Goal: Task Accomplishment & Management: Complete application form

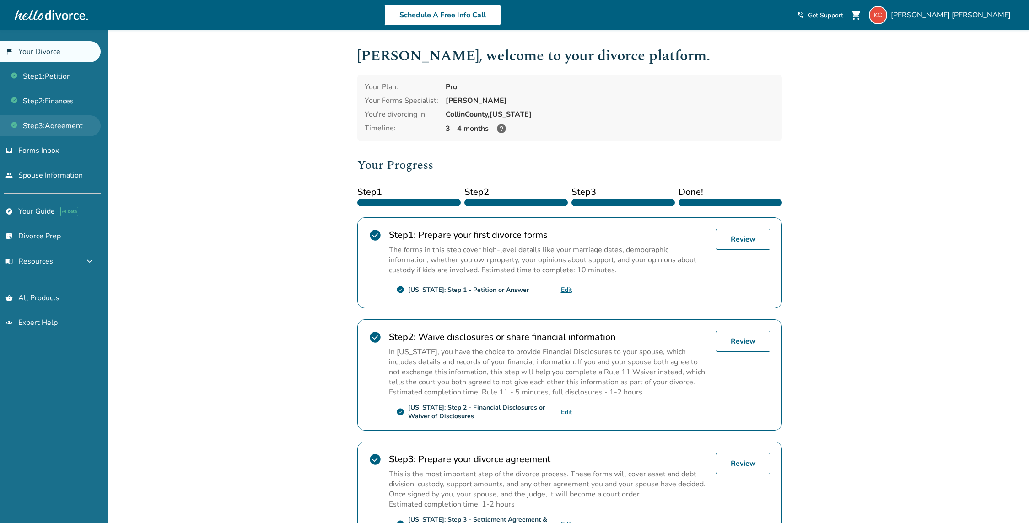
click at [56, 121] on link "Step 3 : Agreement" at bounding box center [50, 125] width 101 height 21
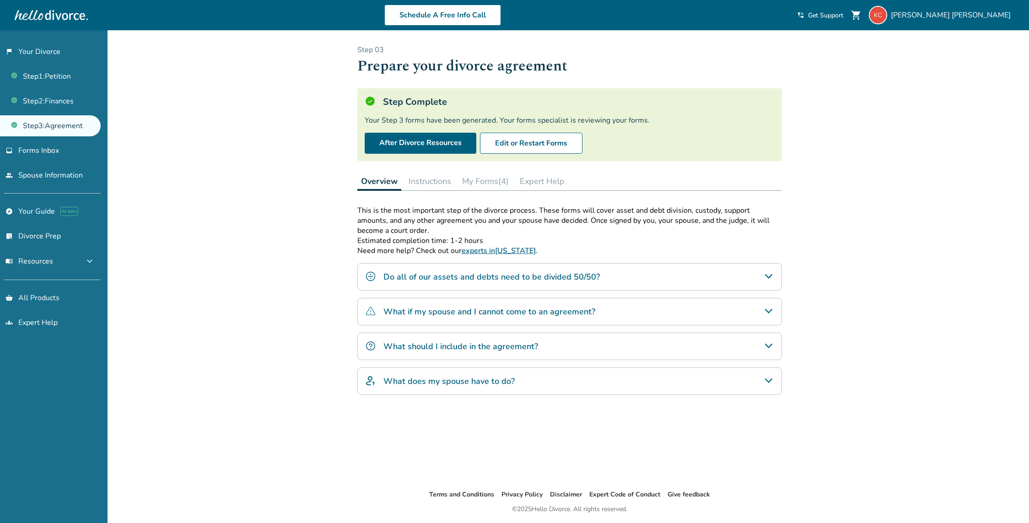
click at [484, 174] on button "My Forms (4)" at bounding box center [485, 181] width 54 height 18
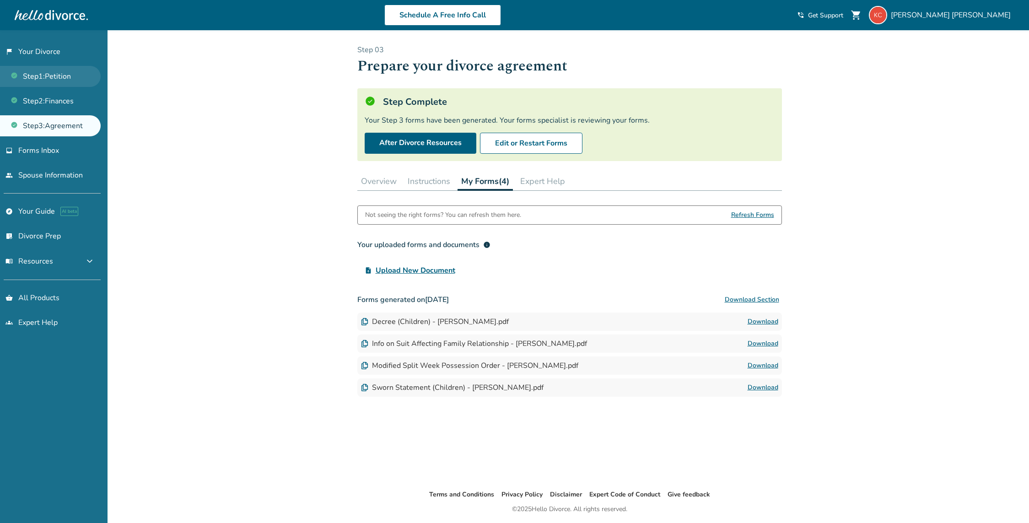
click at [67, 78] on link "Step 1 : Petition" at bounding box center [50, 76] width 101 height 21
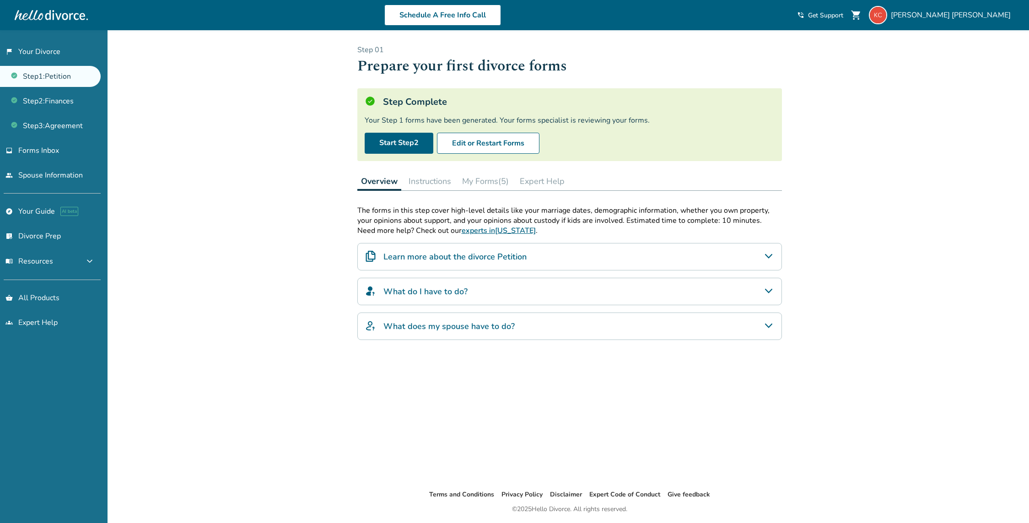
click at [470, 188] on button "My Forms (5)" at bounding box center [485, 181] width 54 height 18
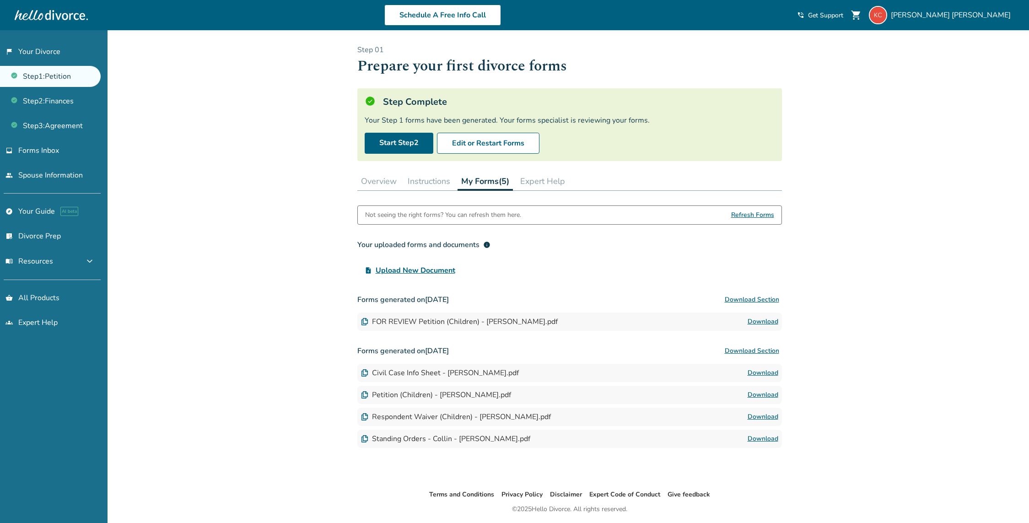
click at [771, 375] on link "Download" at bounding box center [762, 372] width 31 height 11
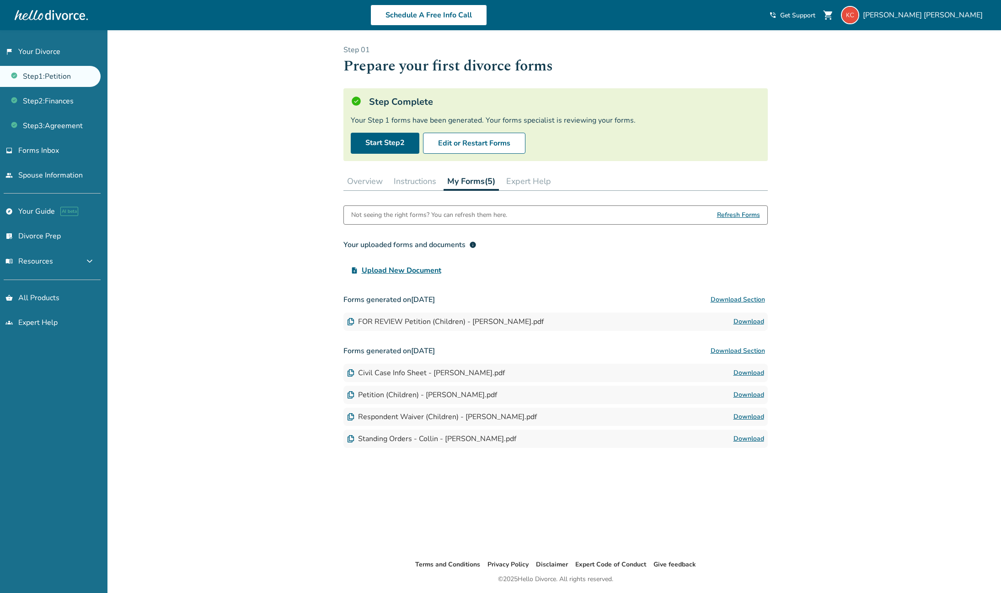
click at [740, 392] on link "Download" at bounding box center [749, 394] width 31 height 11
click at [58, 100] on link "Step 2 : Finances" at bounding box center [50, 101] width 101 height 21
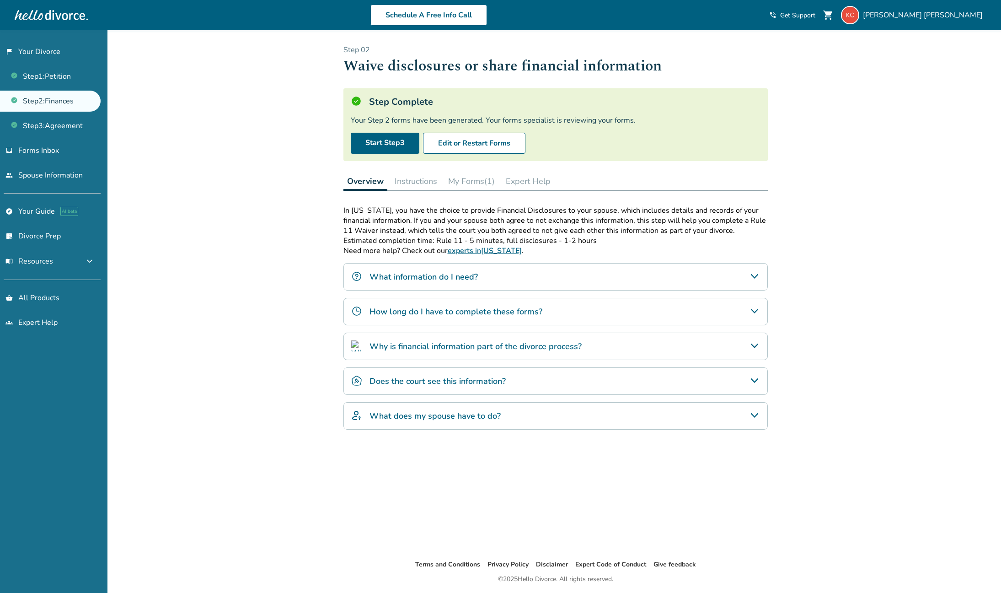
click at [471, 188] on button "My Forms (1)" at bounding box center [472, 181] width 54 height 18
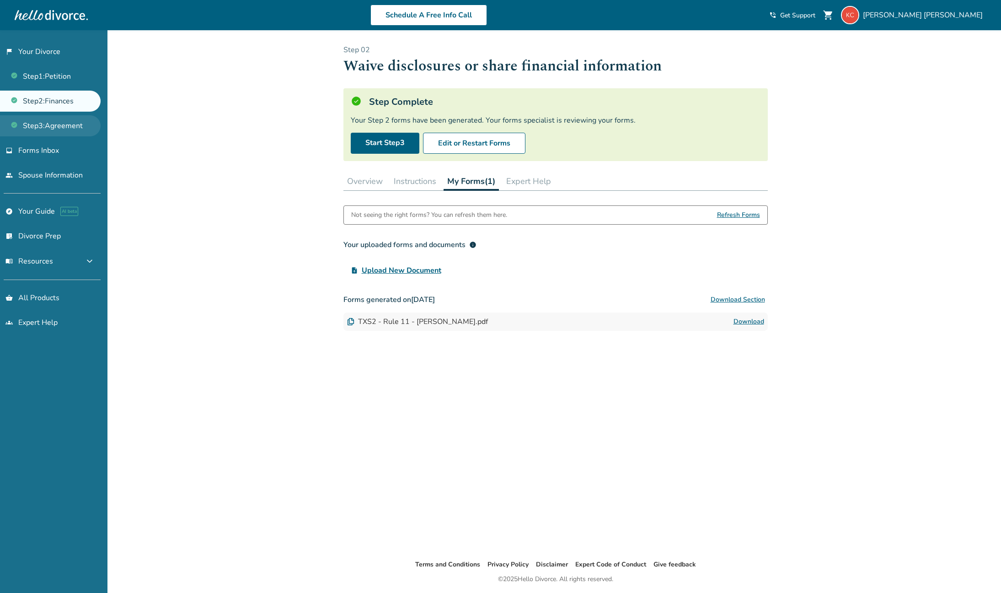
click at [46, 123] on link "Step 3 : Agreement" at bounding box center [50, 125] width 101 height 21
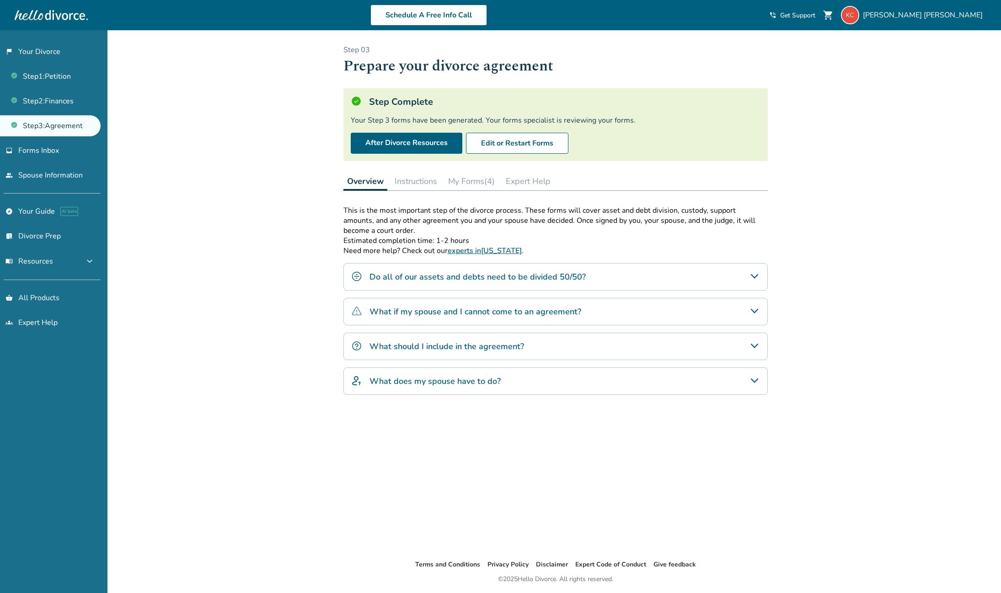
click at [489, 183] on button "My Forms (4)" at bounding box center [472, 181] width 54 height 18
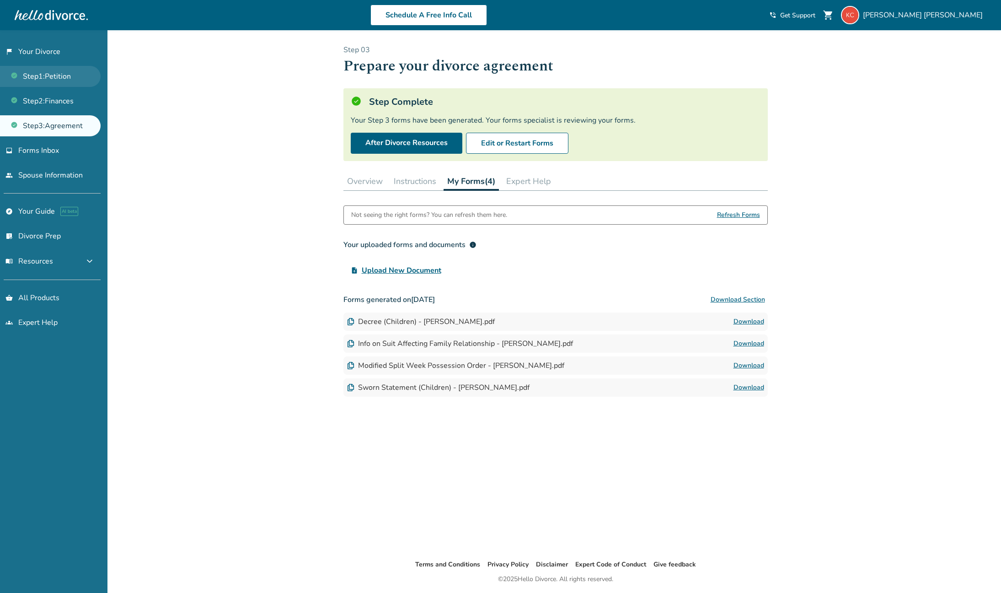
click at [62, 78] on link "Step 1 : Petition" at bounding box center [50, 76] width 101 height 21
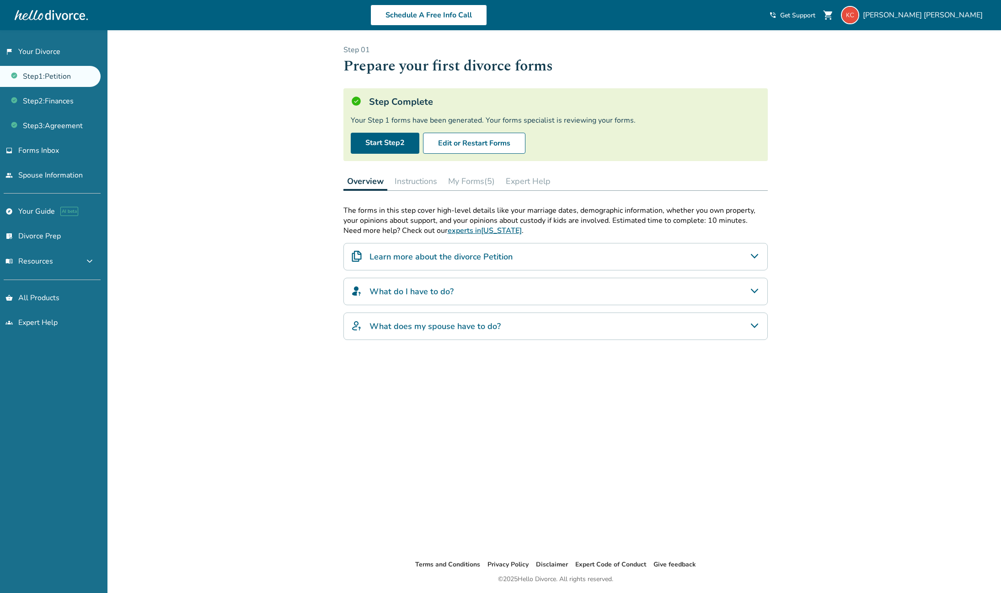
click at [490, 180] on button "My Forms (5)" at bounding box center [472, 181] width 54 height 18
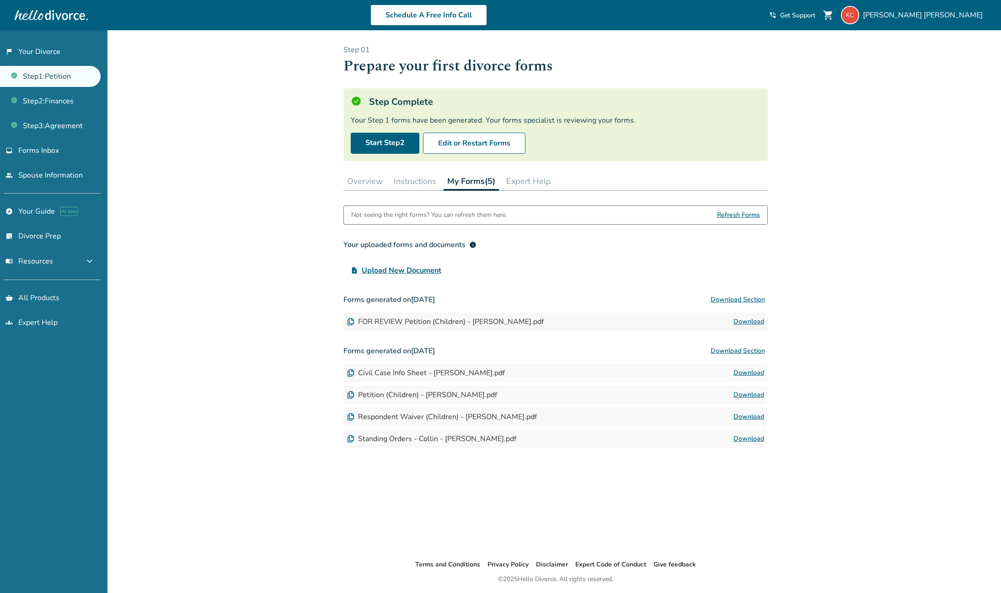
click at [414, 176] on button "Instructions" at bounding box center [415, 181] width 50 height 18
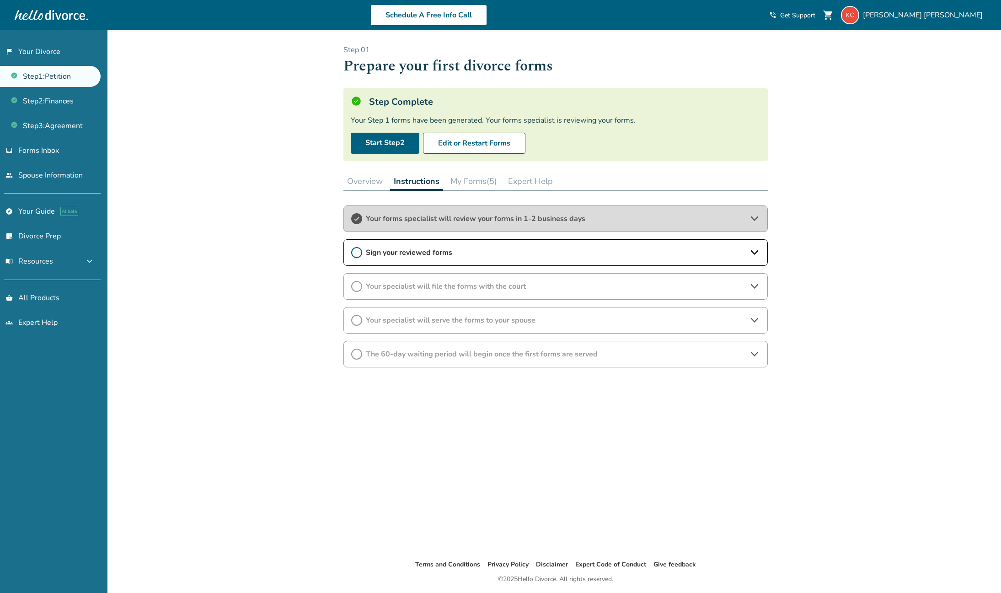
click at [475, 184] on button "My Forms (5)" at bounding box center [474, 181] width 54 height 18
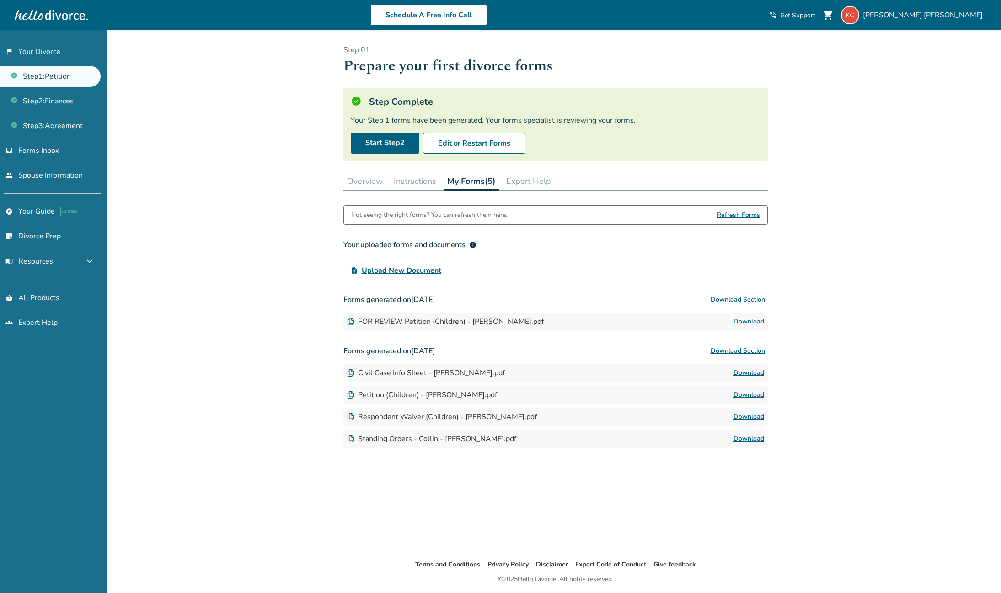
click at [753, 409] on div "Respondent Waiver (Children) - [PERSON_NAME].pdf Download" at bounding box center [556, 417] width 424 height 18
click at [754, 416] on link "Download" at bounding box center [749, 416] width 31 height 11
click at [744, 438] on link "Download" at bounding box center [749, 438] width 31 height 11
click at [73, 100] on link "Step 2 : Finances" at bounding box center [50, 101] width 101 height 21
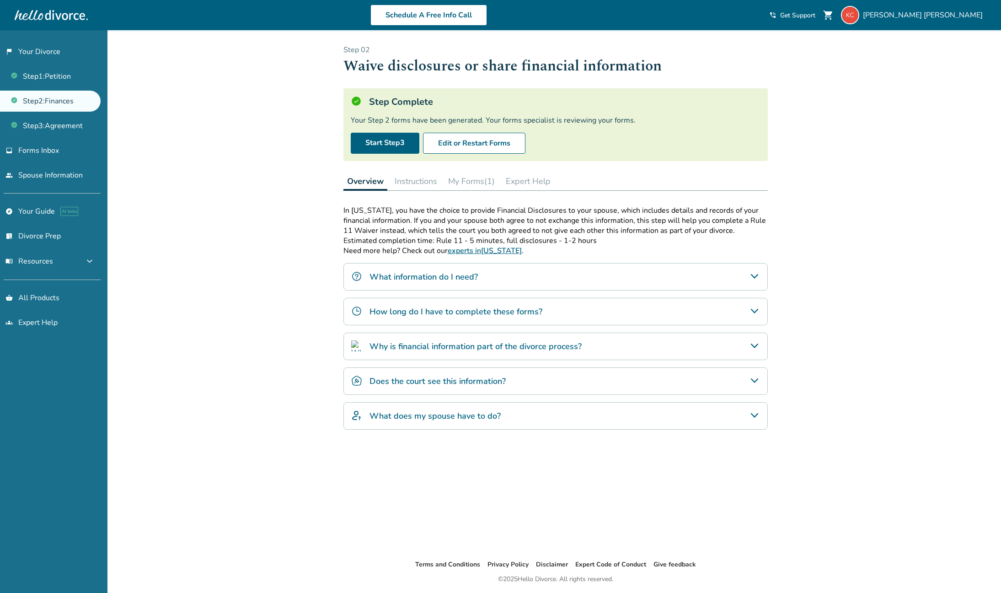
click at [474, 179] on button "My Forms (1)" at bounding box center [472, 181] width 54 height 18
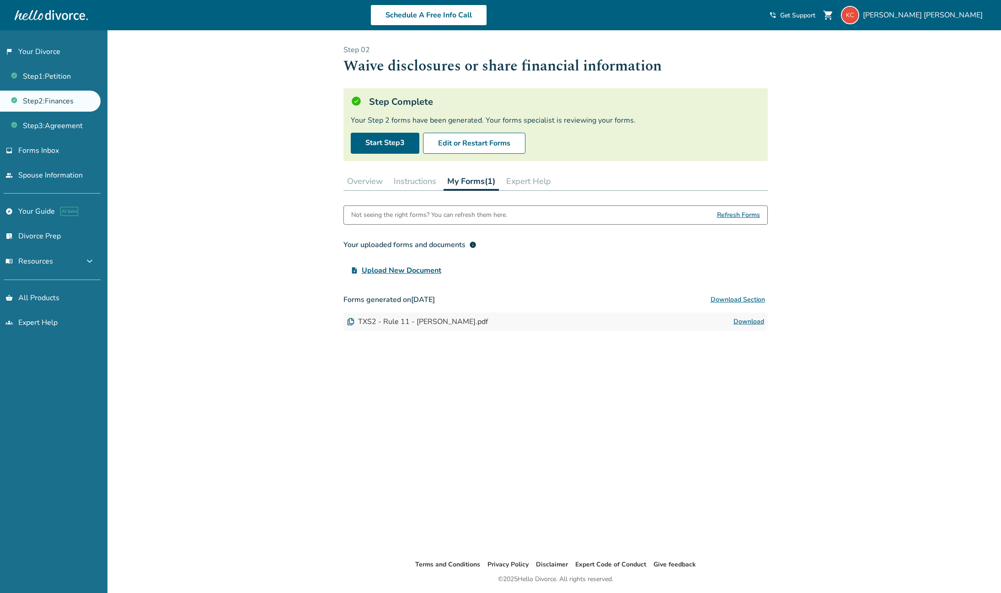
click at [747, 320] on link "Download" at bounding box center [749, 321] width 31 height 11
click at [73, 126] on link "Step 3 : Agreement" at bounding box center [50, 125] width 101 height 21
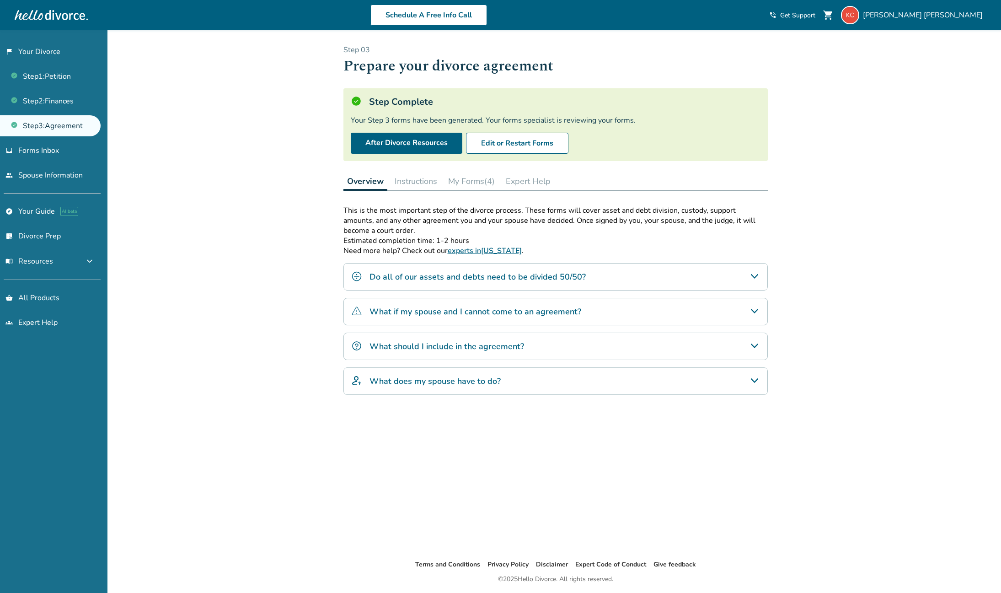
click at [462, 177] on button "My Forms (4)" at bounding box center [472, 181] width 54 height 18
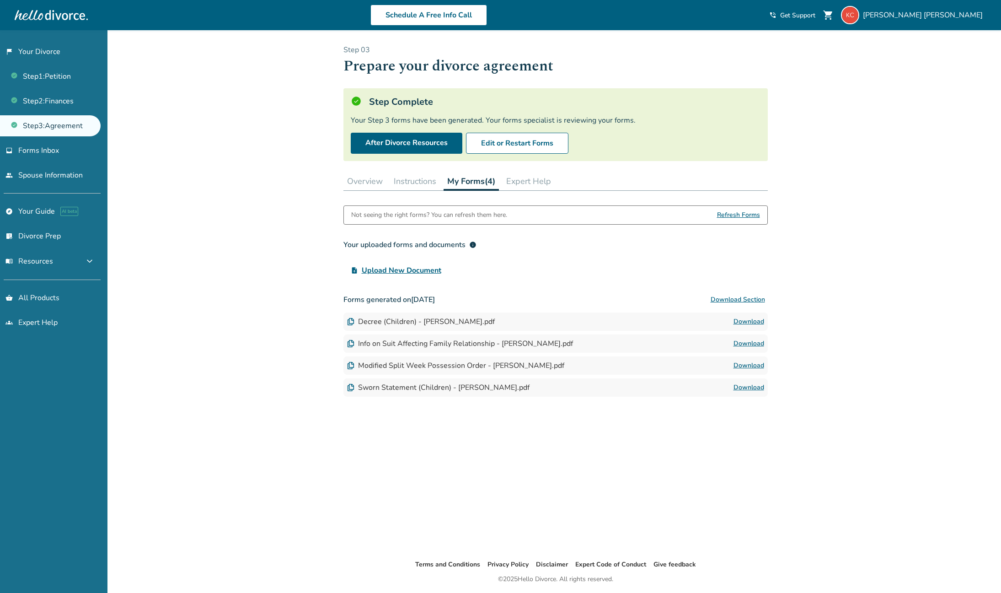
click at [747, 320] on link "Download" at bounding box center [749, 321] width 31 height 11
drag, startPoint x: 746, startPoint y: 343, endPoint x: 751, endPoint y: 361, distance: 19.0
